Goal: Transaction & Acquisition: Purchase product/service

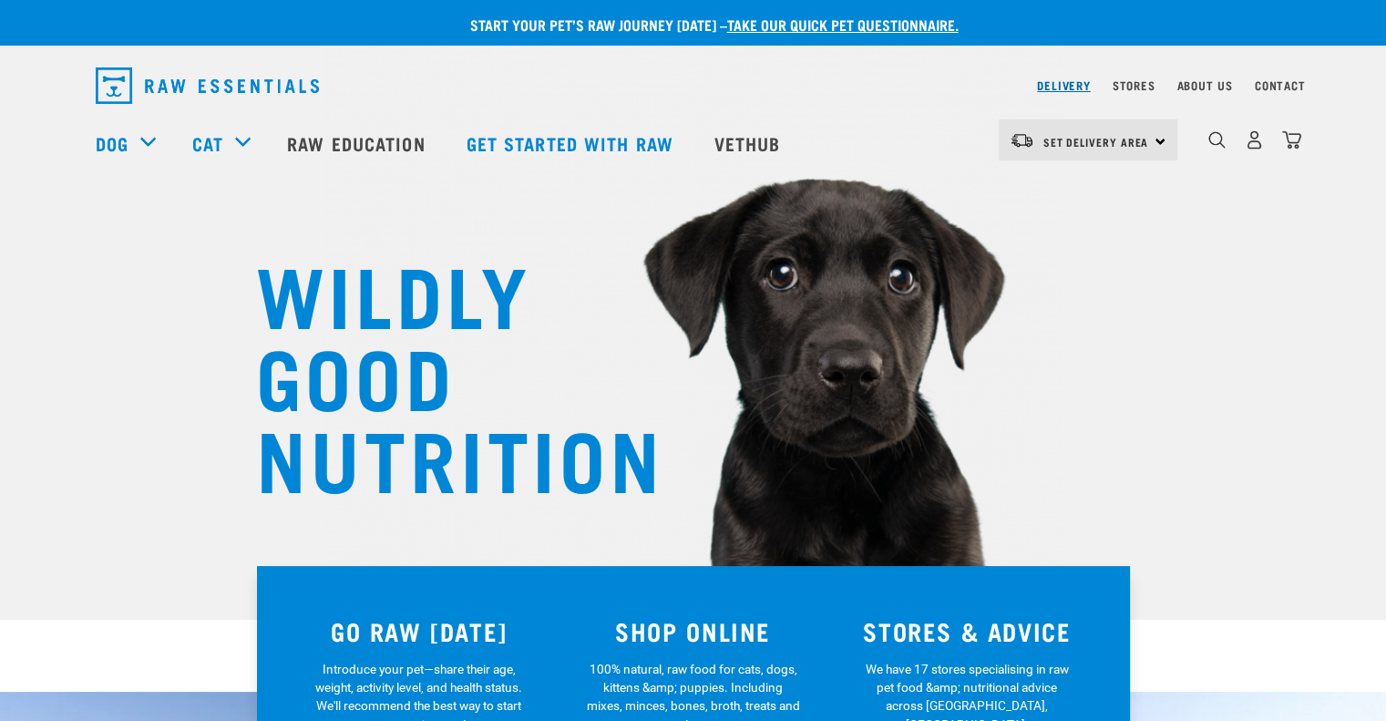
click at [1058, 88] on link "Delivery" at bounding box center [1063, 85] width 53 height 6
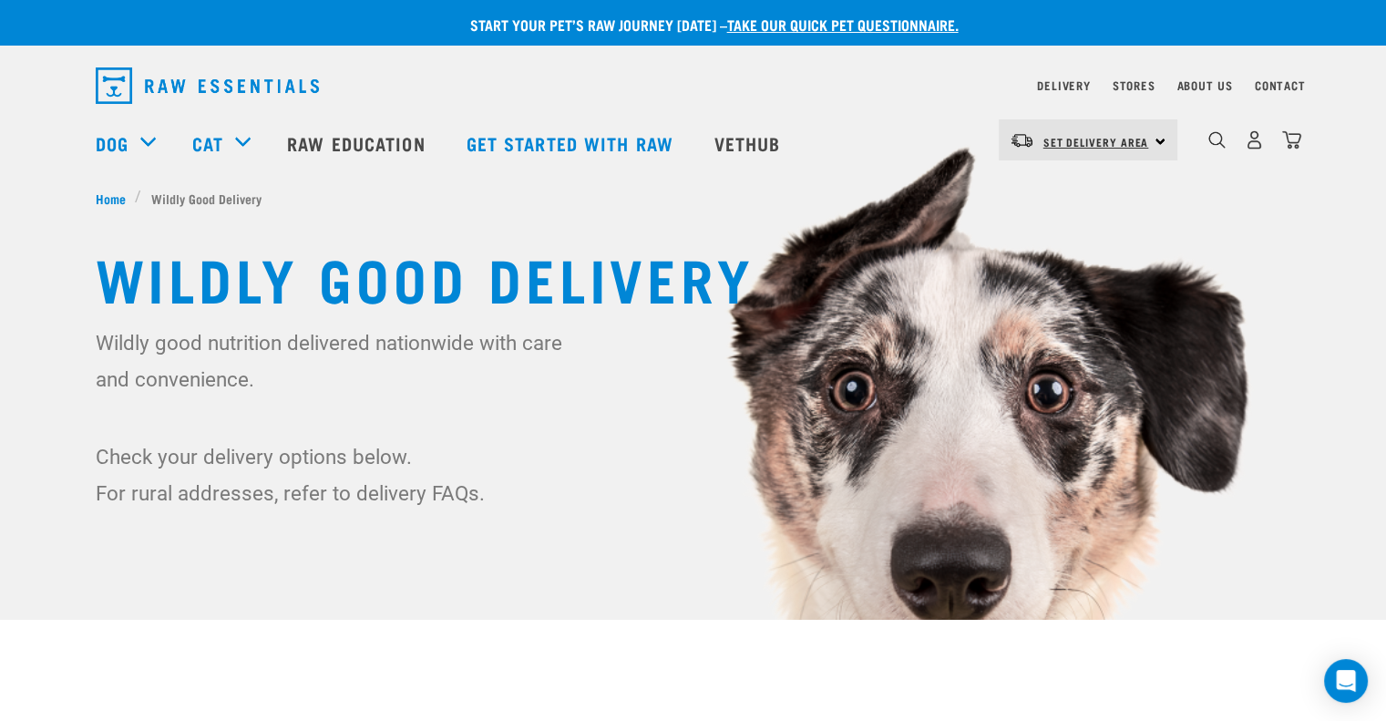
click at [1143, 138] on span "Set Delivery Area" at bounding box center [1096, 141] width 106 height 6
click at [1076, 186] on link "[GEOGRAPHIC_DATA]" at bounding box center [1085, 191] width 175 height 40
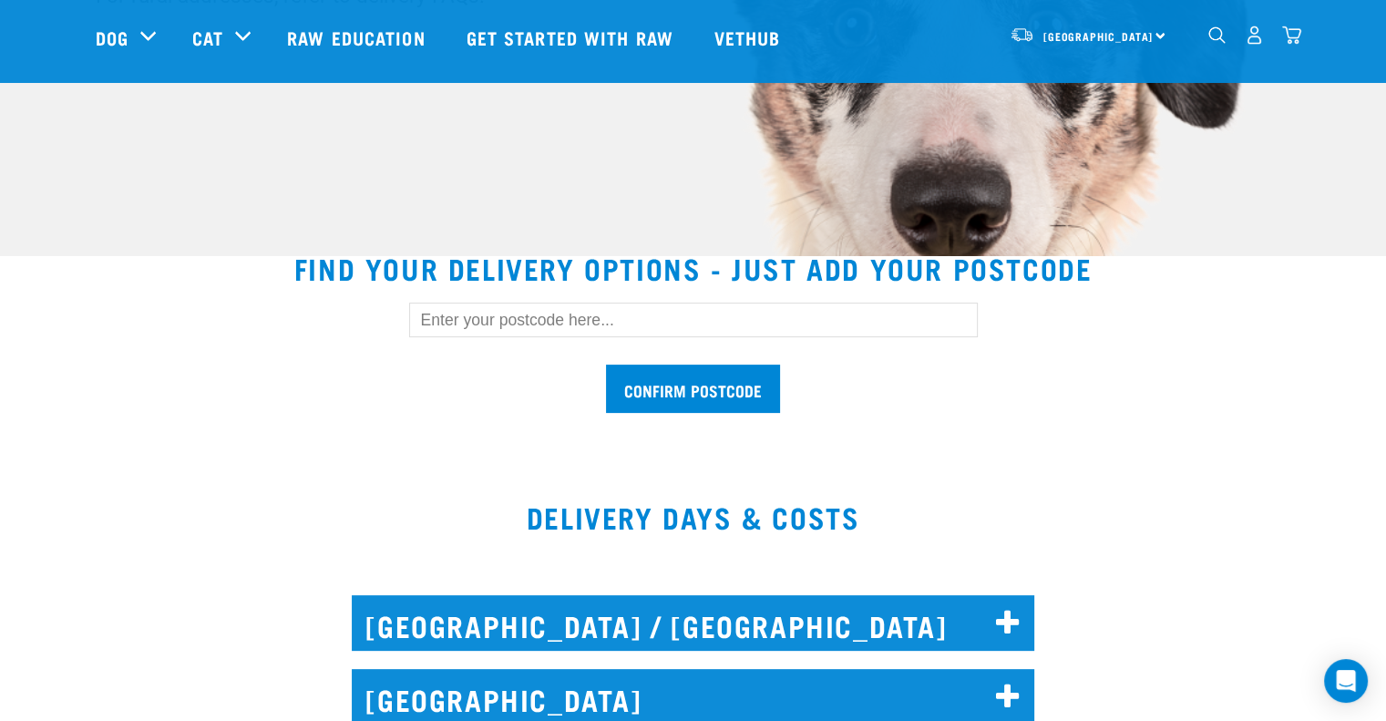
scroll to position [364, 0]
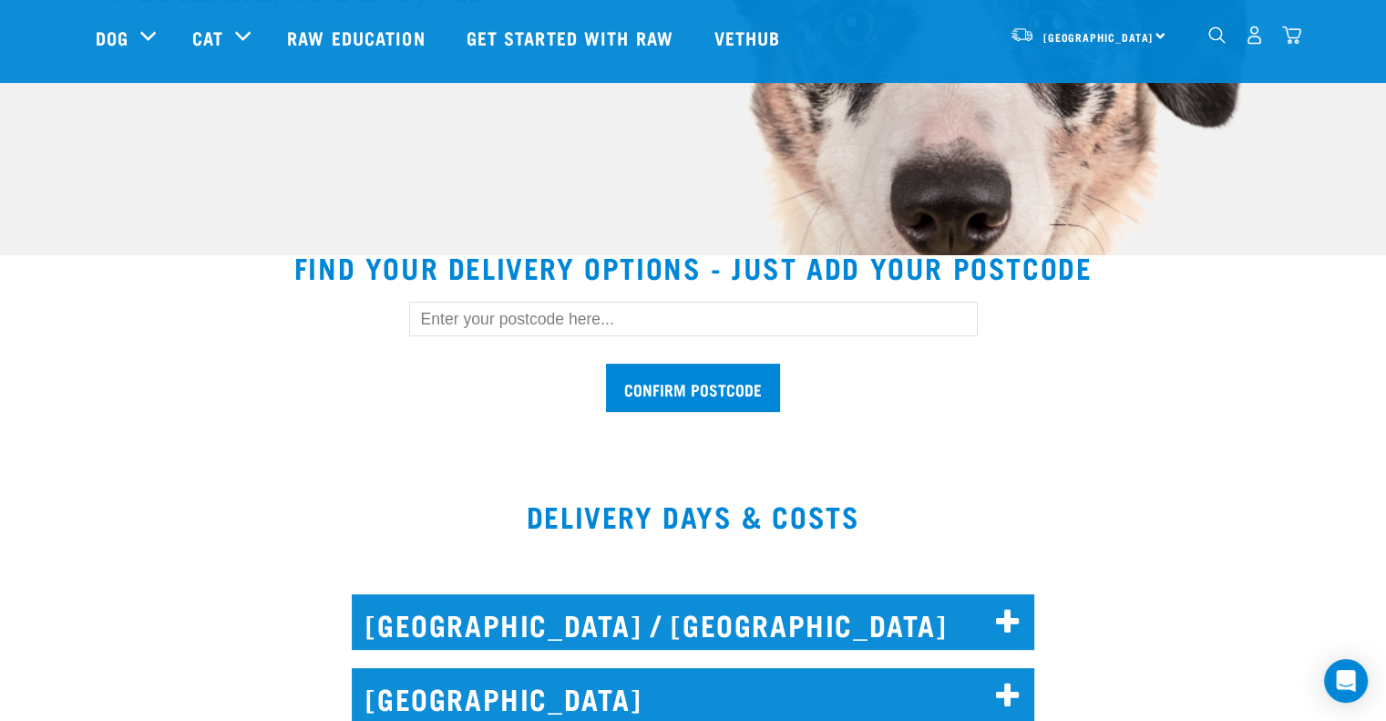
click at [602, 312] on input "text" at bounding box center [693, 319] width 568 height 35
type input "0626"
click at [729, 379] on input "Confirm postcode" at bounding box center [693, 387] width 174 height 48
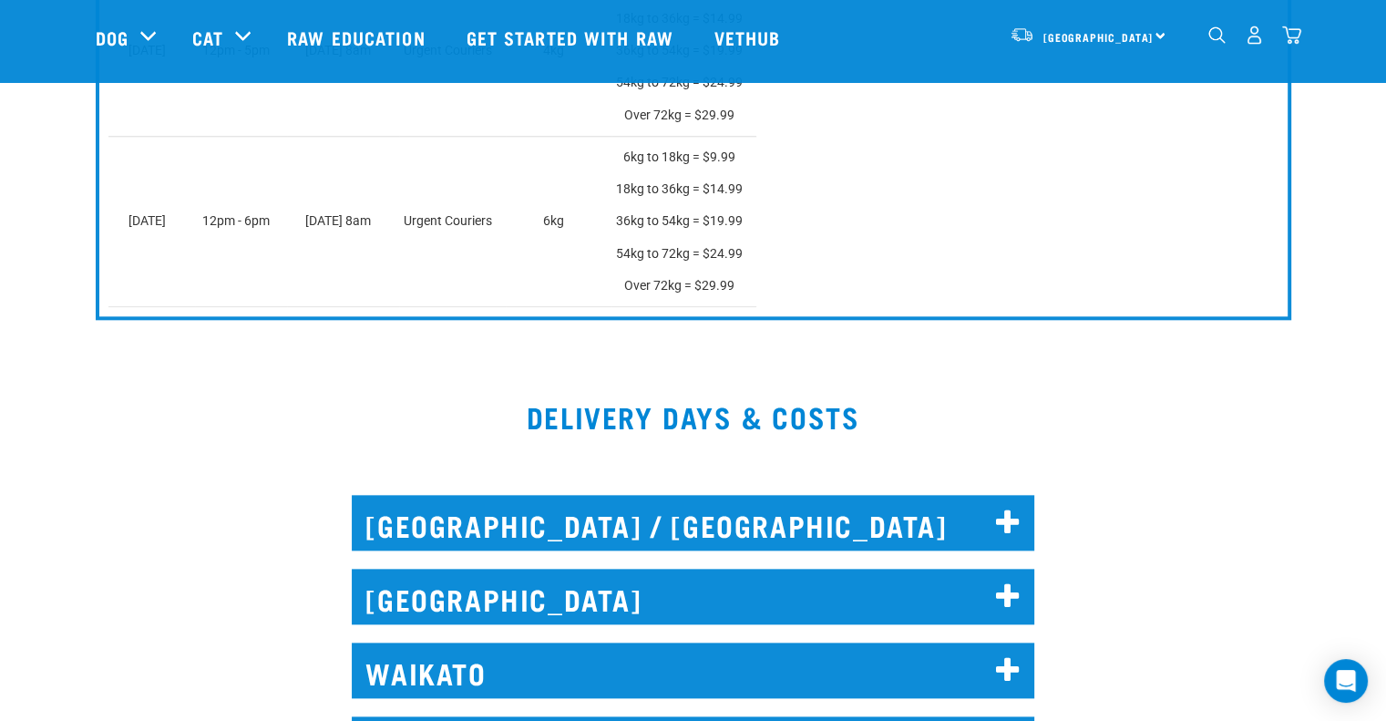
scroll to position [2004, 0]
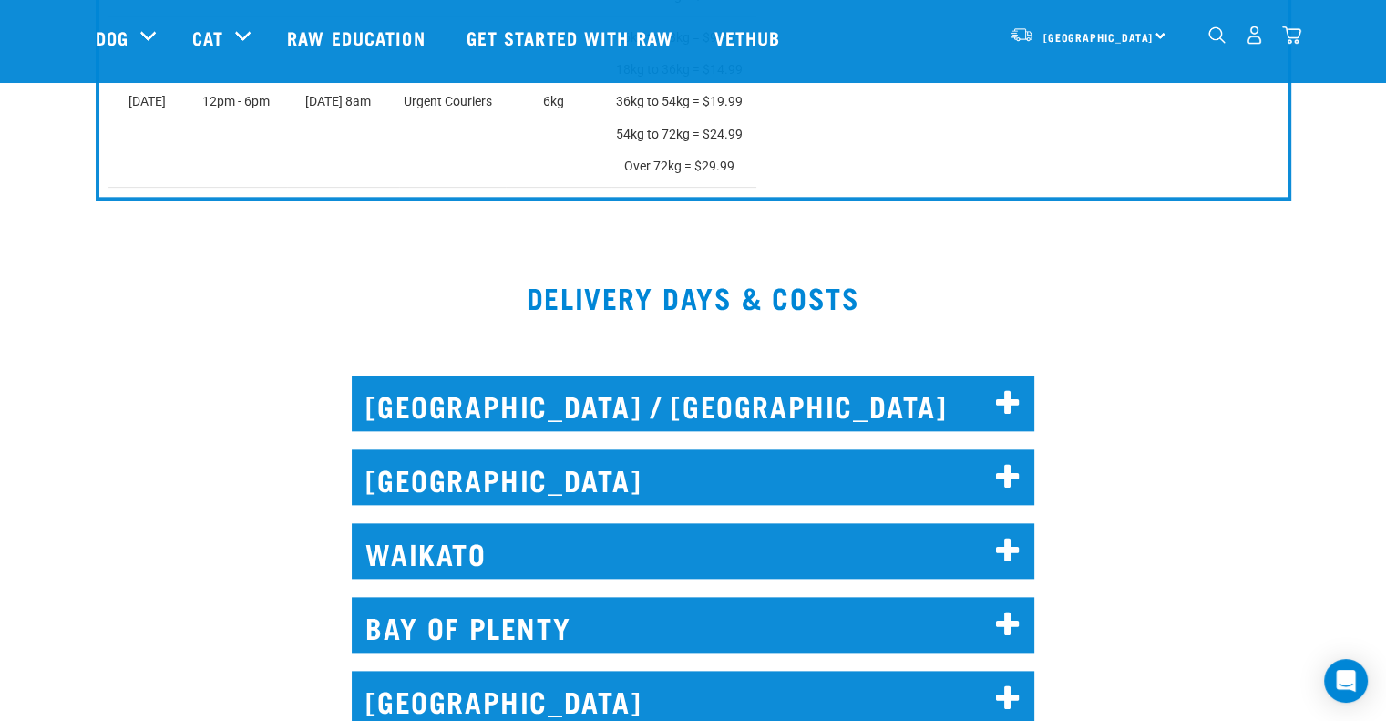
click at [570, 465] on h2 "[GEOGRAPHIC_DATA]" at bounding box center [693, 477] width 682 height 56
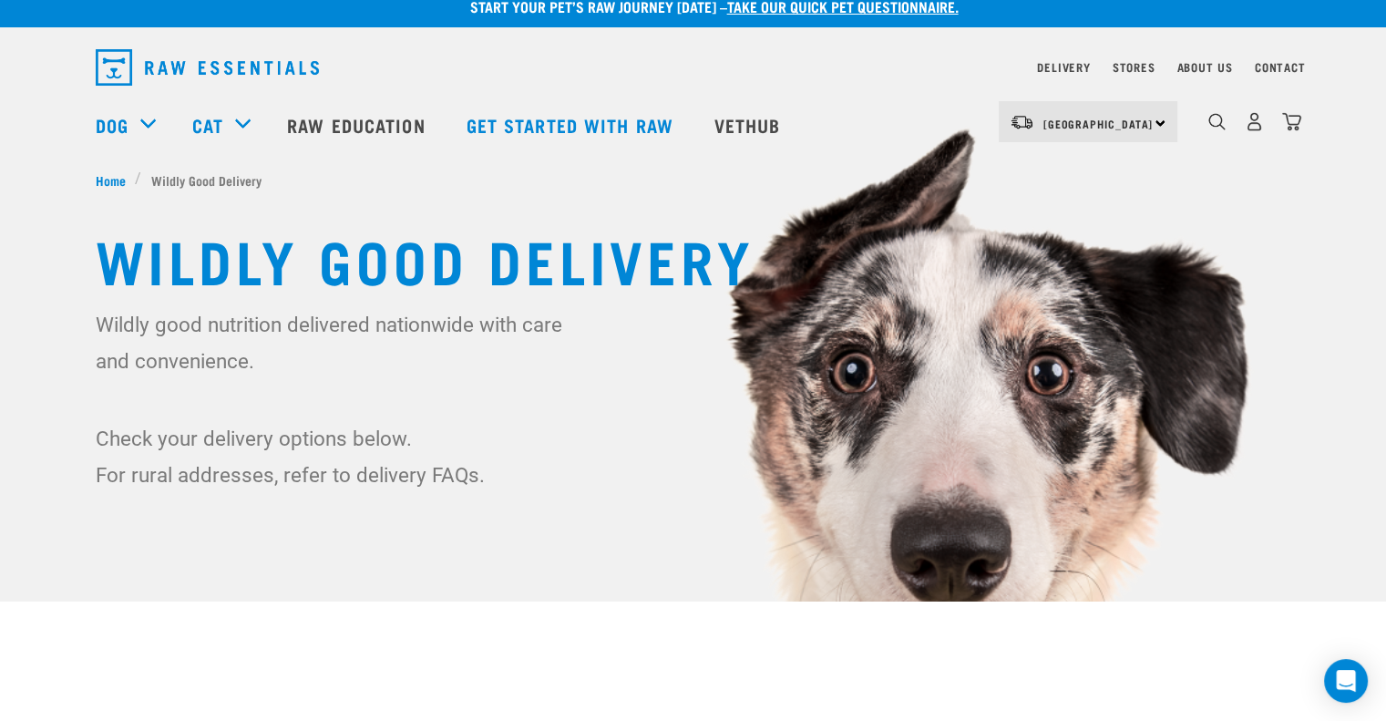
scroll to position [0, 0]
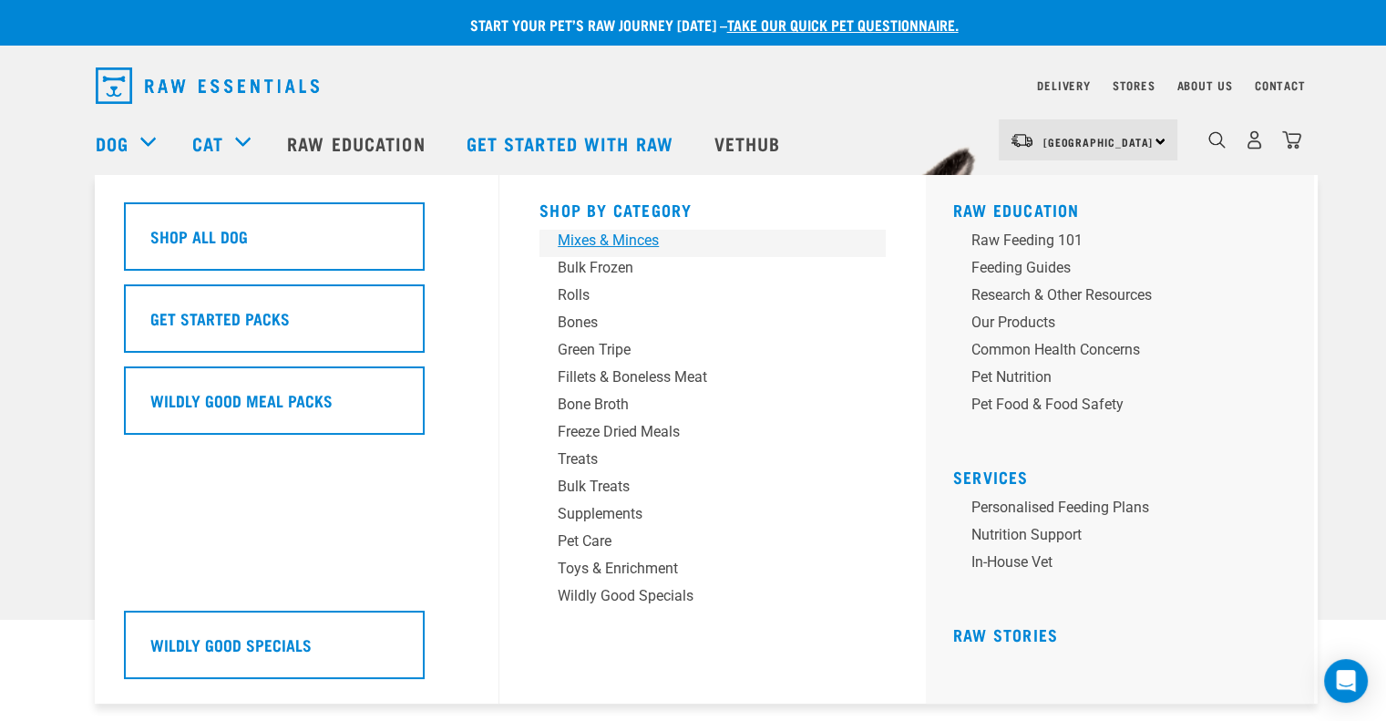
click at [607, 234] on div "Mixes & Minces" at bounding box center [699, 241] width 284 height 22
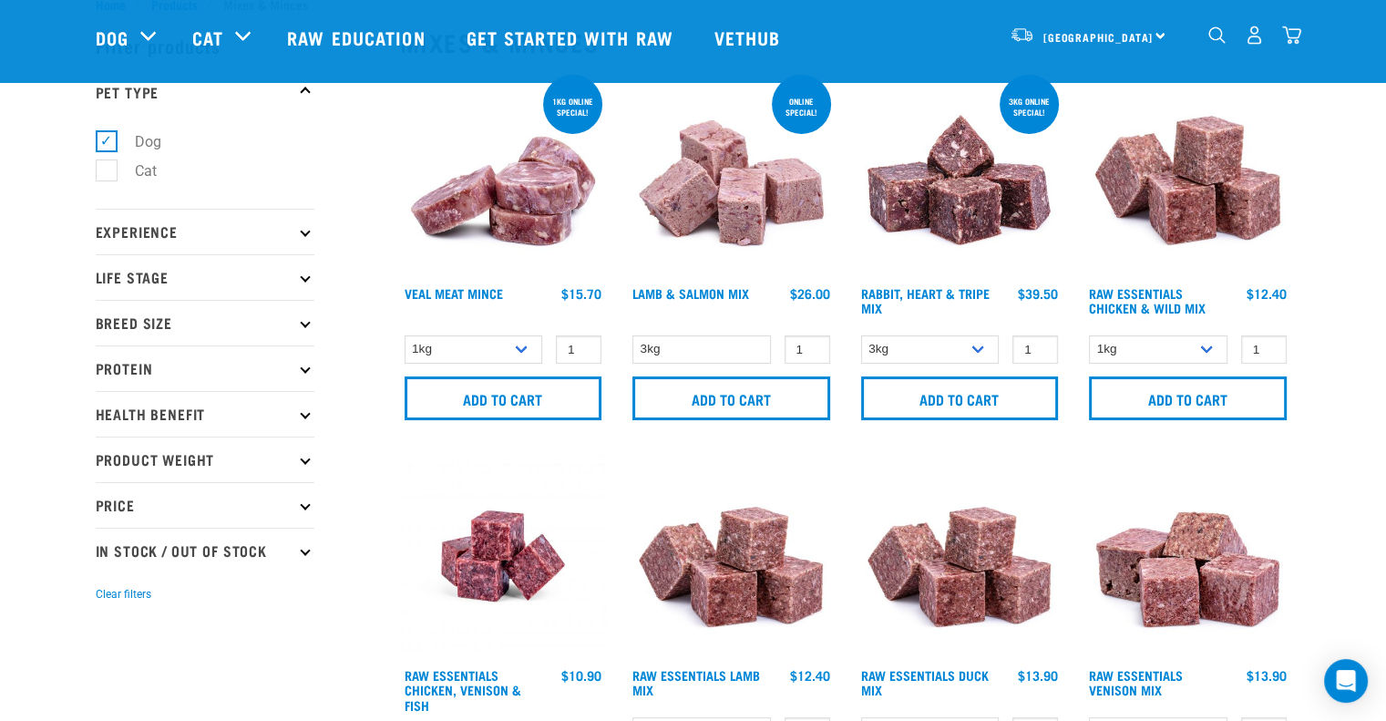
scroll to position [91, 0]
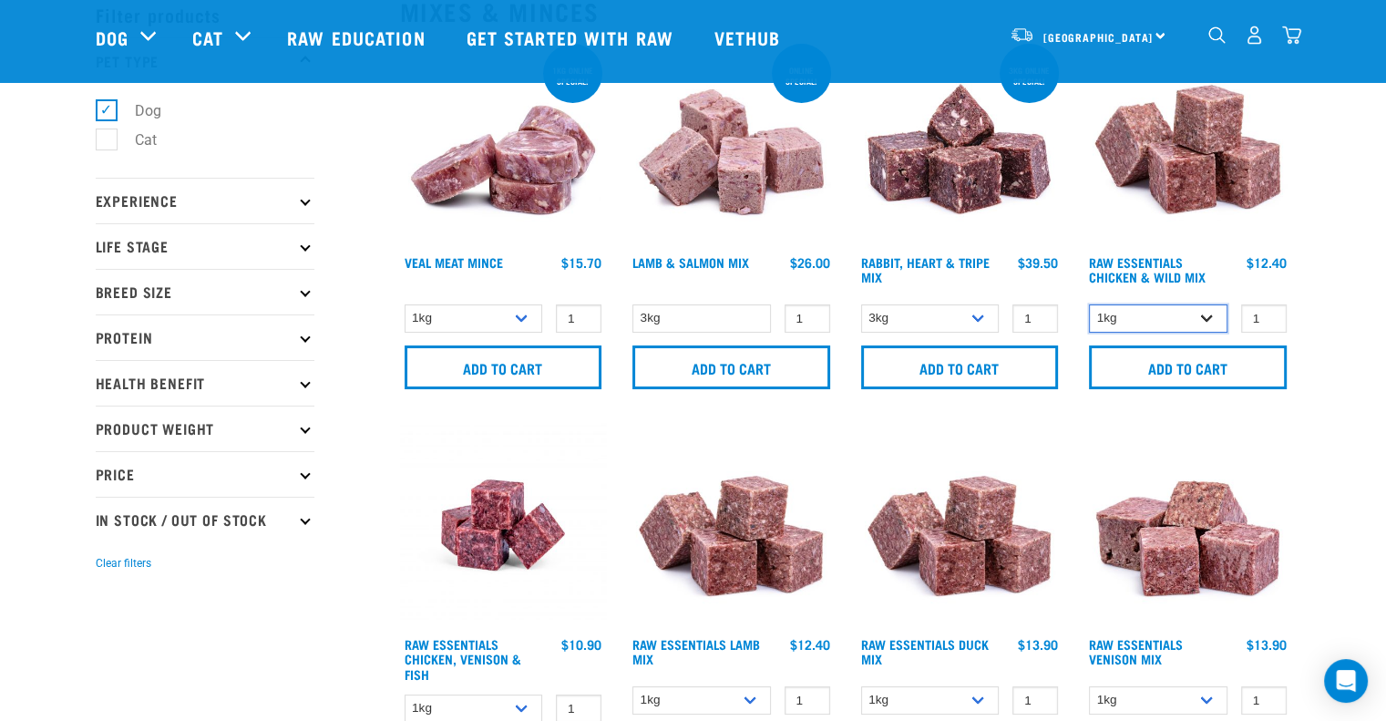
click at [1202, 318] on select "1kg 3kg Bulk (10kg)" at bounding box center [1158, 318] width 138 height 28
select select "14881"
click at [1089, 304] on select "1kg 3kg Bulk (10kg)" at bounding box center [1158, 318] width 138 height 28
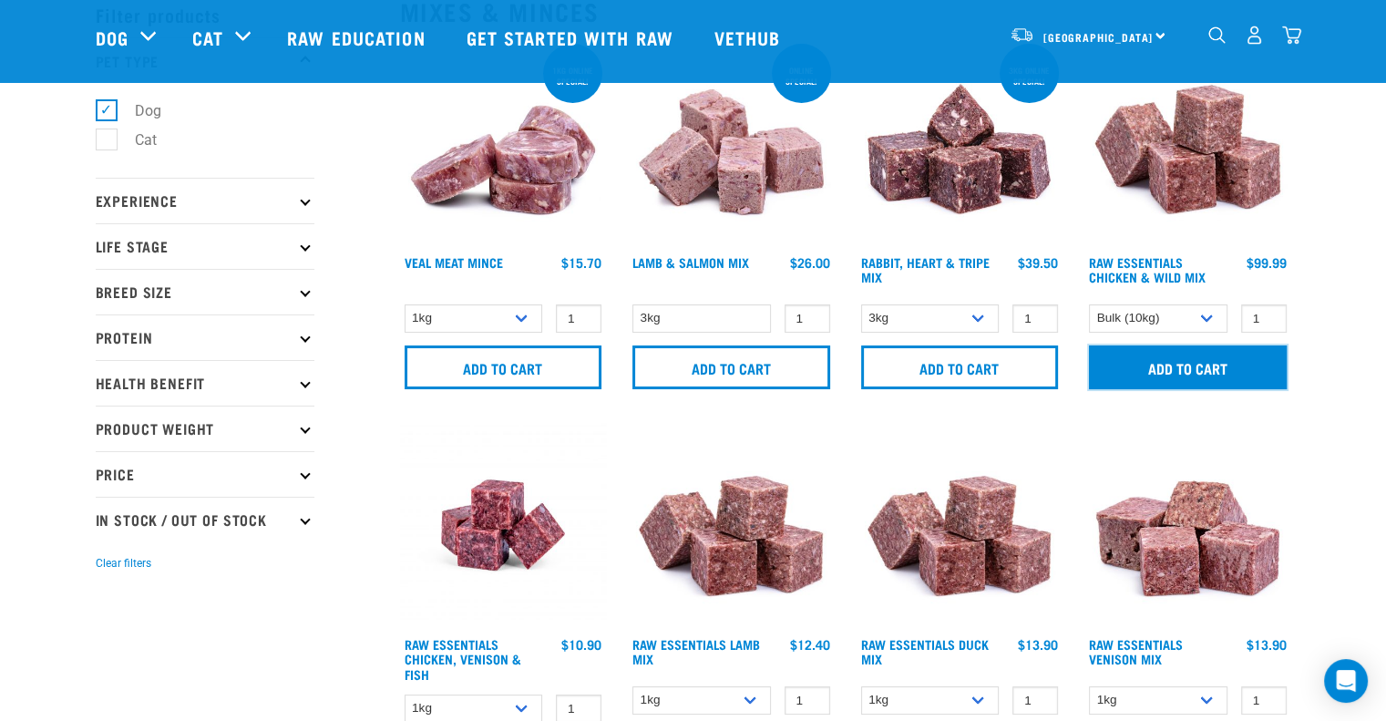
click at [1179, 367] on input "Add to cart" at bounding box center [1188, 367] width 198 height 44
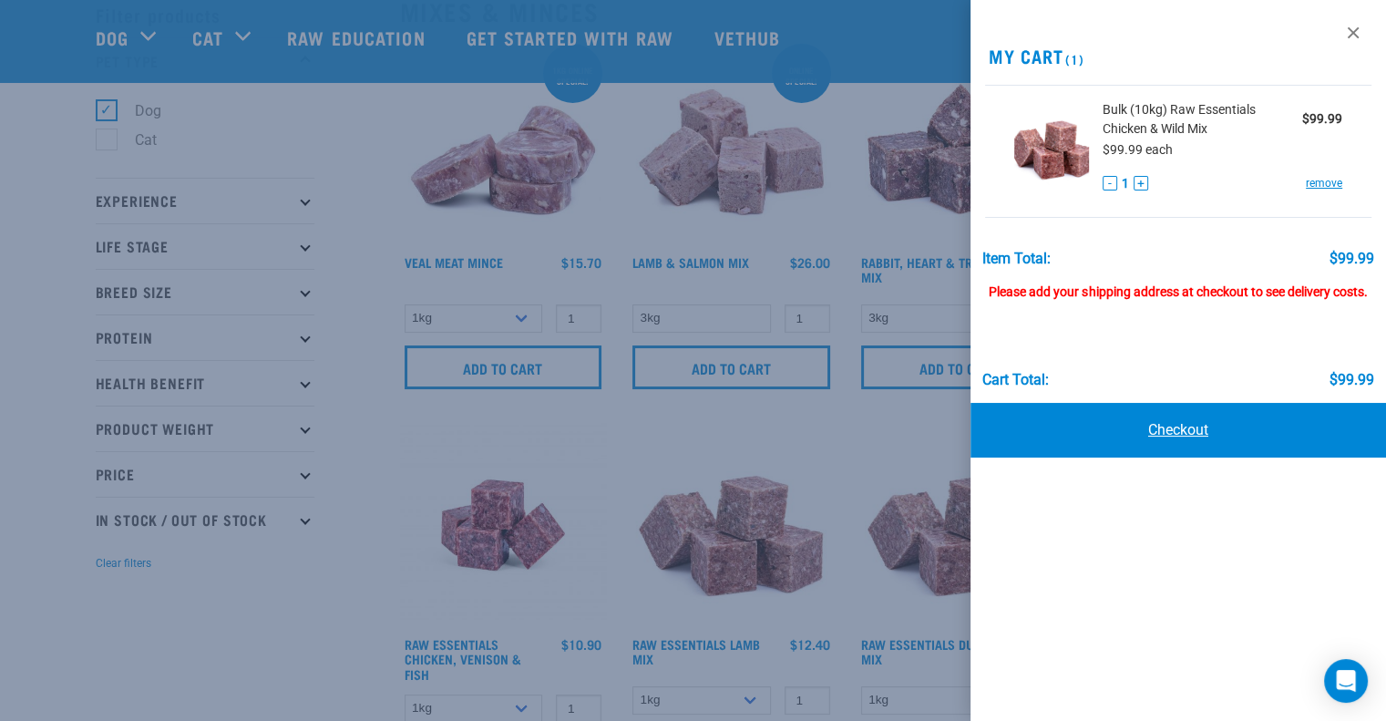
click at [1185, 429] on link "Checkout" at bounding box center [1177, 430] width 415 height 55
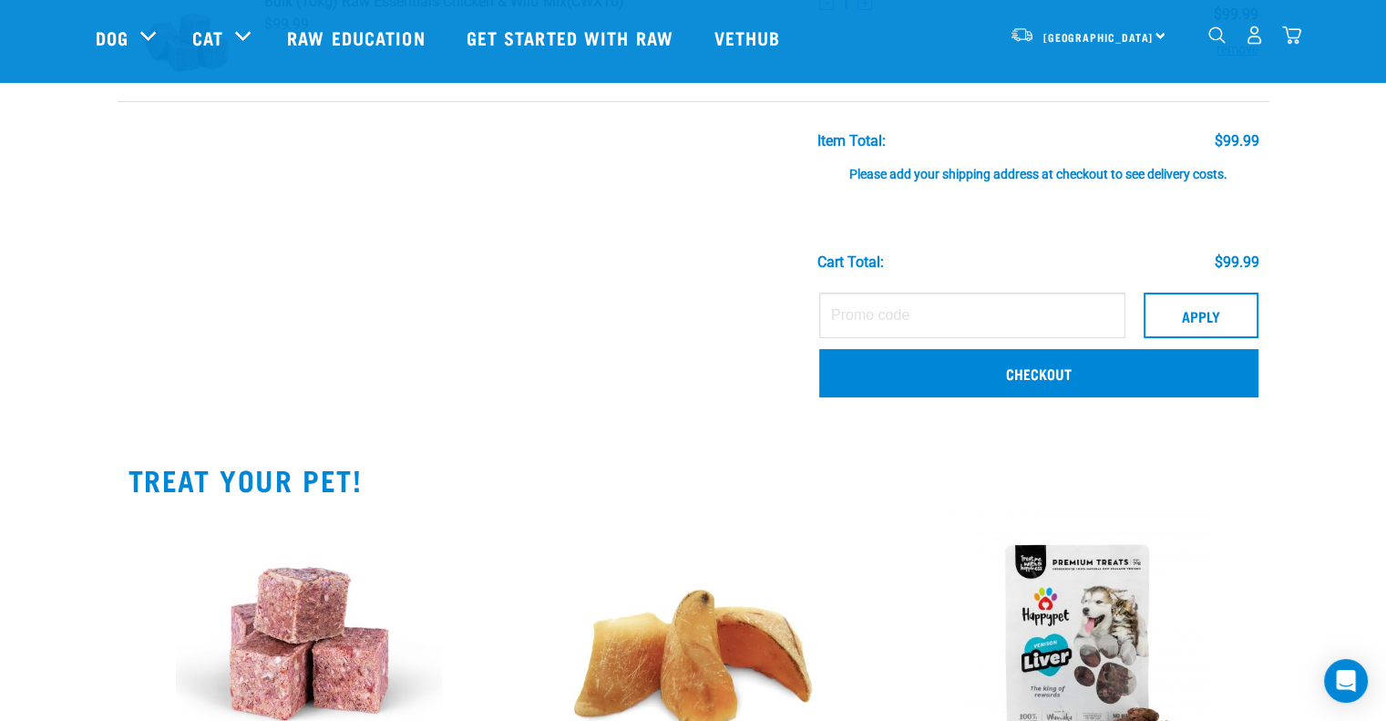
scroll to position [182, 0]
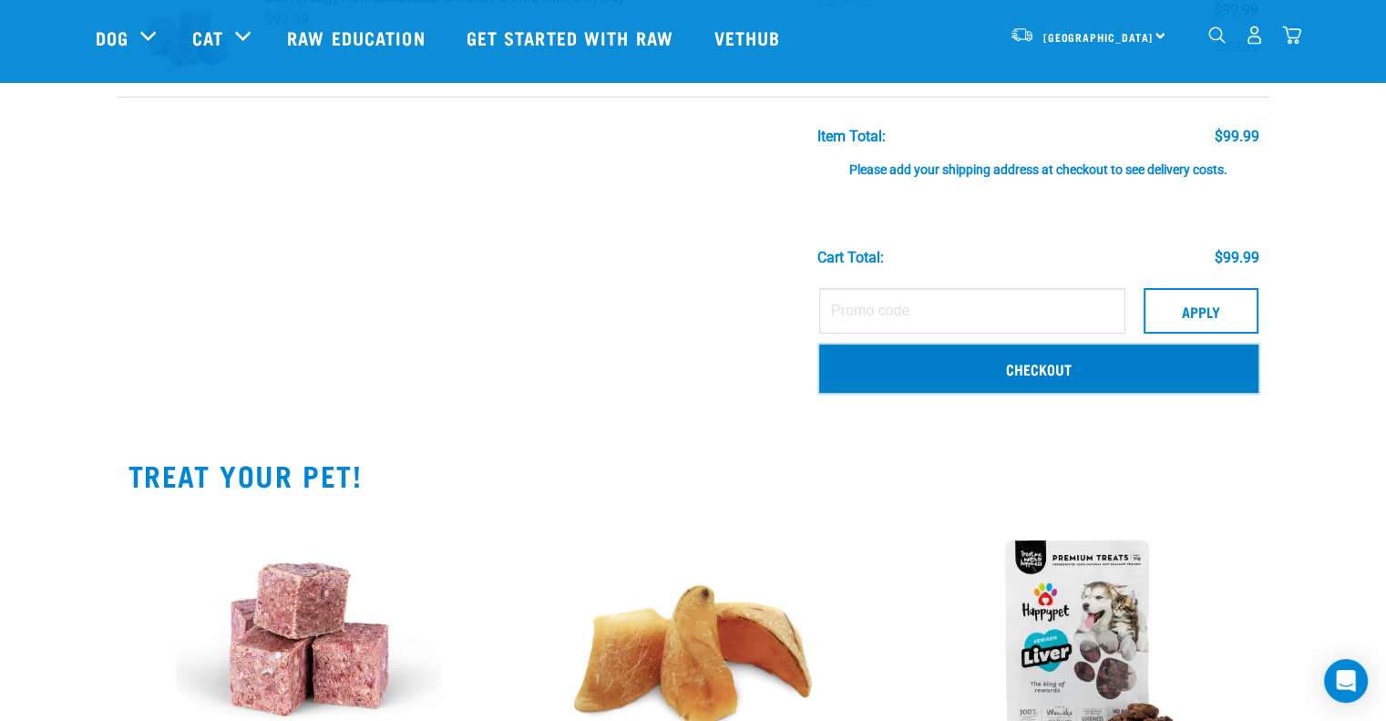
click at [1053, 360] on link "Checkout" at bounding box center [1038, 367] width 439 height 47
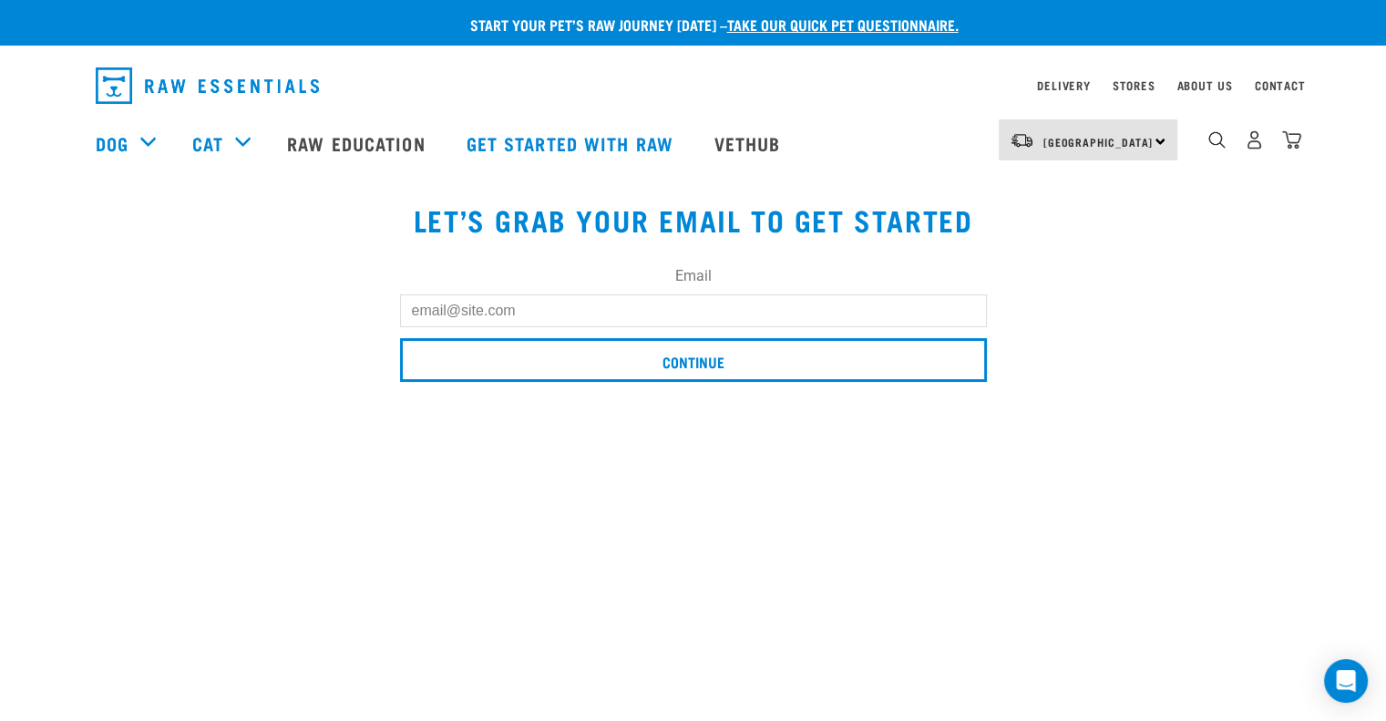
click at [588, 309] on input "Email" at bounding box center [693, 310] width 587 height 33
type input "vdamelio@gmail.com"
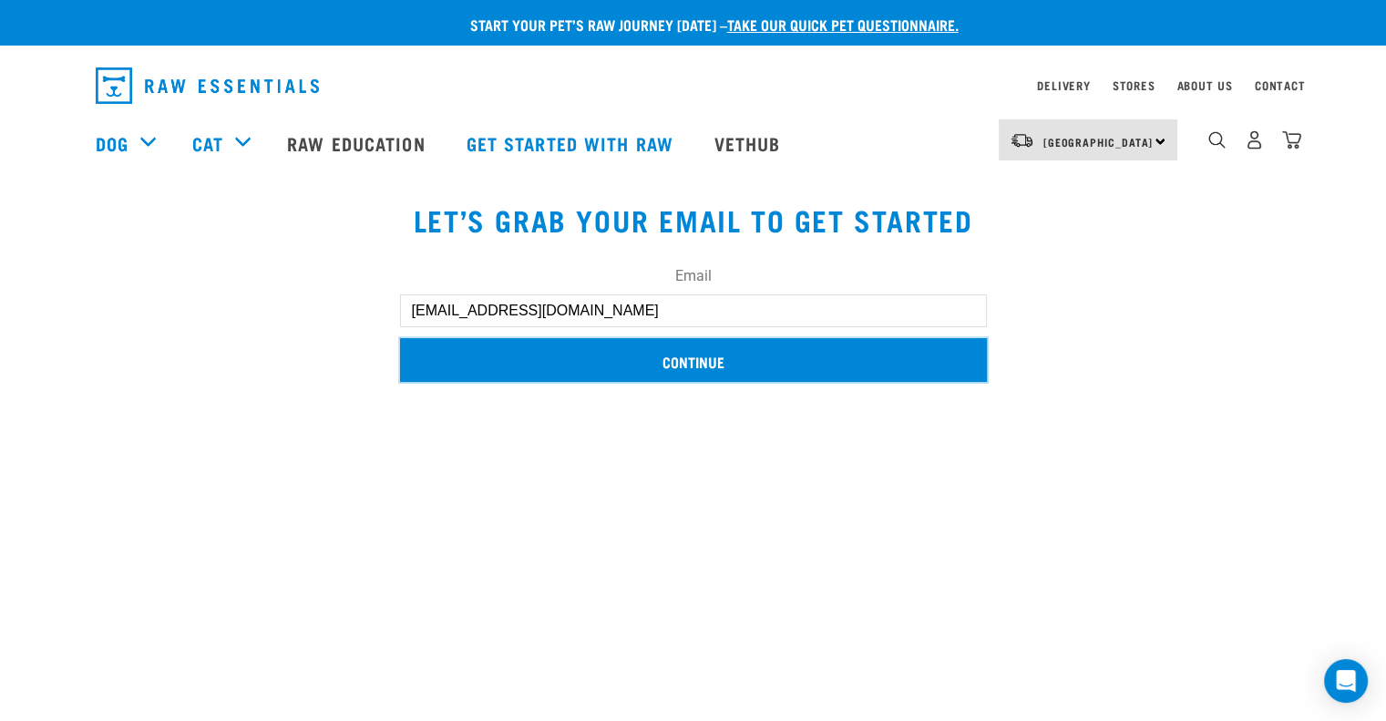
click at [586, 353] on input "Continue" at bounding box center [693, 360] width 587 height 44
